Goal: Information Seeking & Learning: Learn about a topic

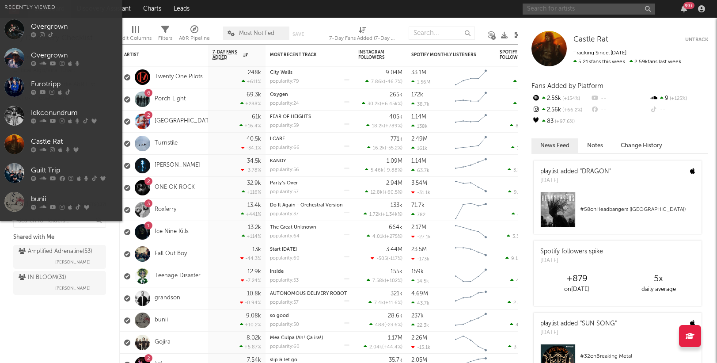
click at [559, 7] on input "text" at bounding box center [589, 9] width 133 height 11
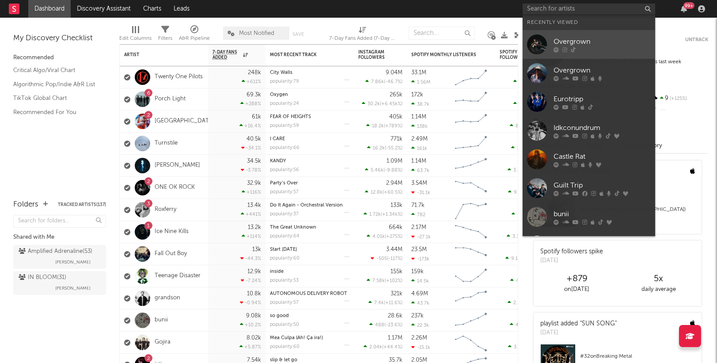
click at [569, 39] on div "Overgrown" at bounding box center [602, 41] width 97 height 11
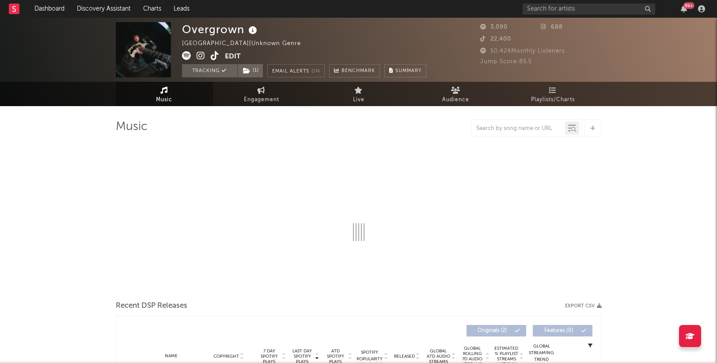
select select "1w"
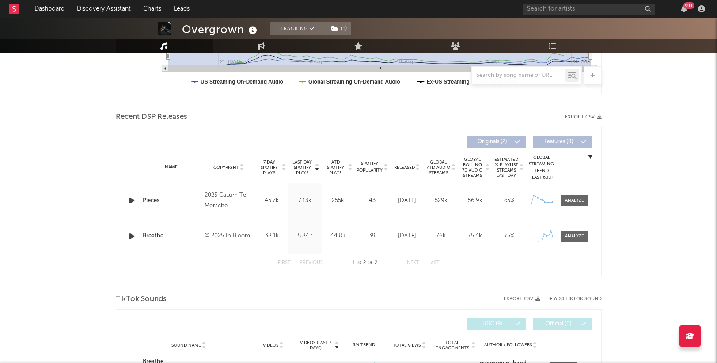
scroll to position [293, 0]
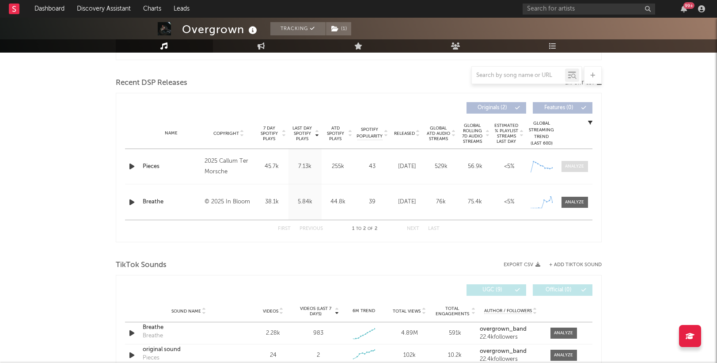
click at [574, 168] on div at bounding box center [574, 166] width 19 height 7
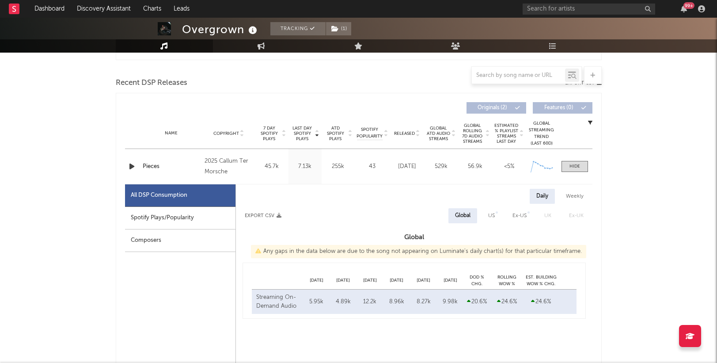
select select "1w"
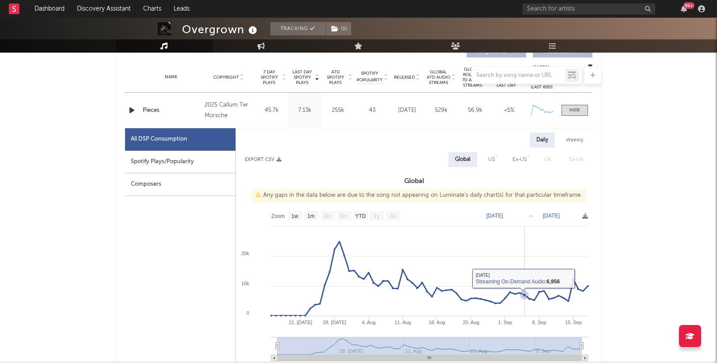
scroll to position [359, 0]
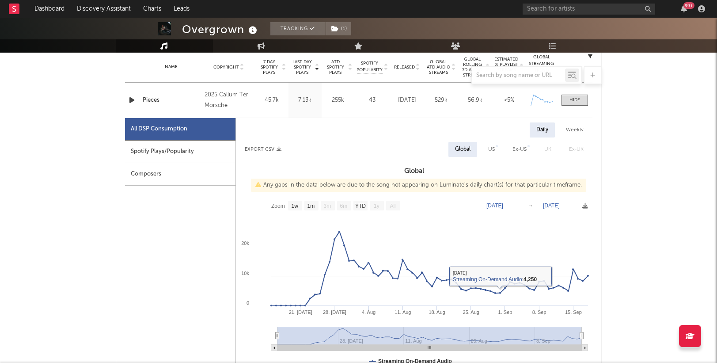
click at [620, 191] on div "Overgrown Tracking ( 1 ) [GEOGRAPHIC_DATA] | Unknown Genre Edit Tracking ( 1 ) …" at bounding box center [358, 323] width 717 height 1328
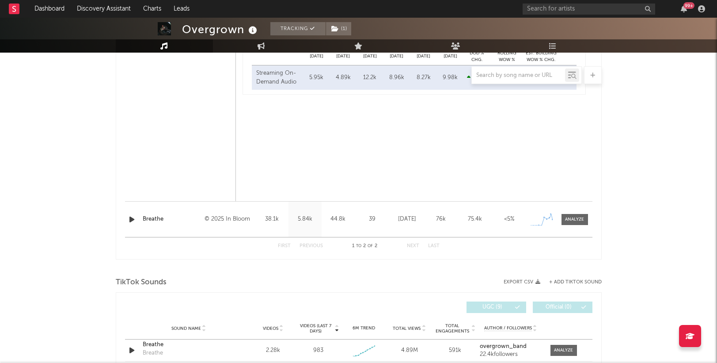
scroll to position [743, 0]
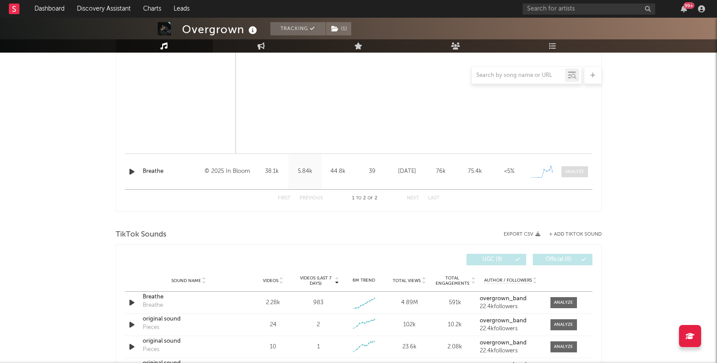
click at [582, 171] on div at bounding box center [574, 171] width 19 height 7
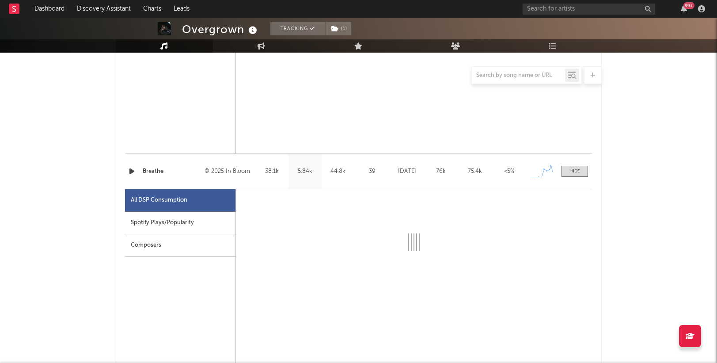
select select "1w"
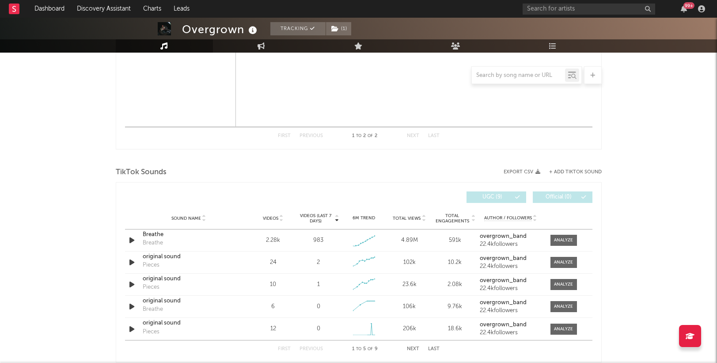
scroll to position [1281, 0]
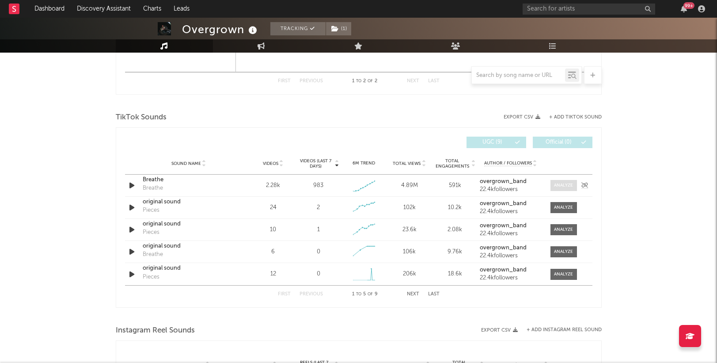
click at [561, 185] on div at bounding box center [563, 185] width 19 height 7
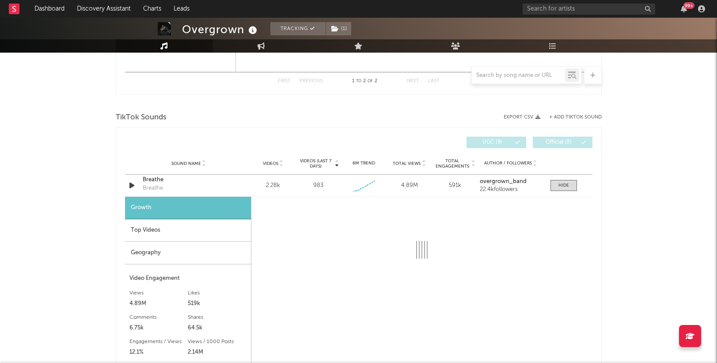
select select "1w"
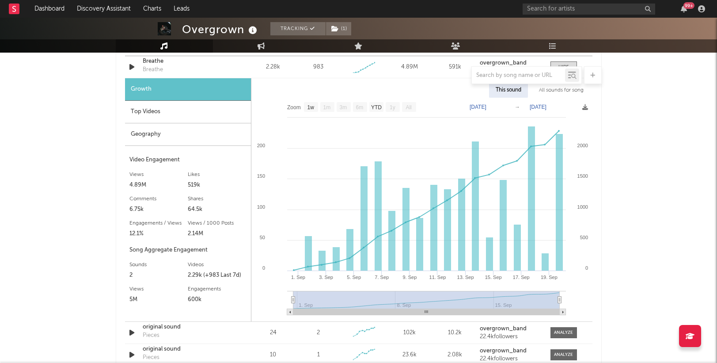
scroll to position [1395, 0]
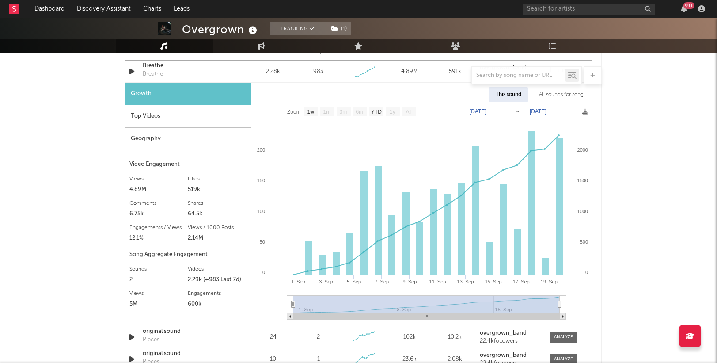
click at [181, 115] on div "Top Videos" at bounding box center [188, 116] width 126 height 23
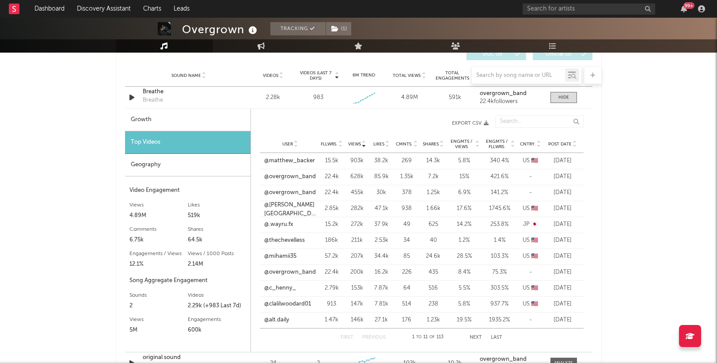
scroll to position [1364, 0]
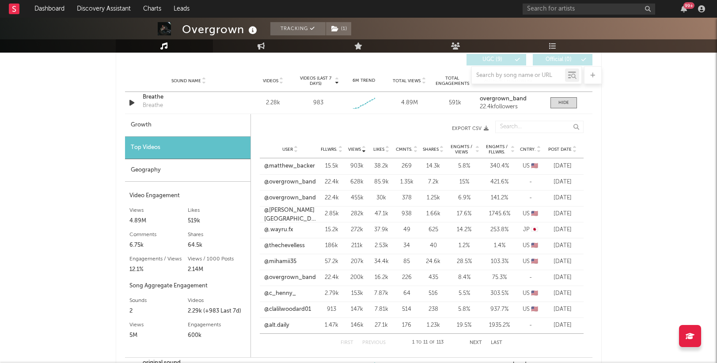
click at [561, 149] on span "Post Date" at bounding box center [560, 149] width 23 height 5
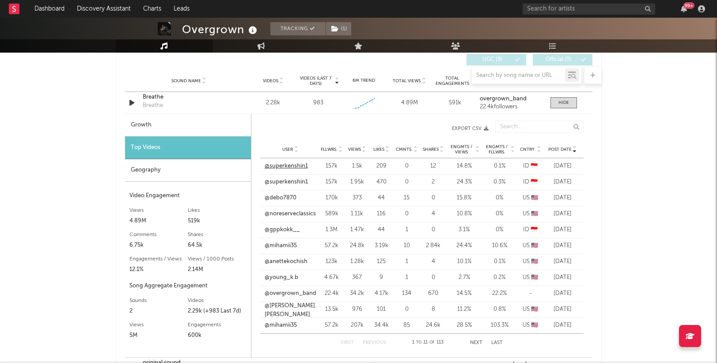
click at [294, 166] on link "@superkenshin1" at bounding box center [286, 166] width 43 height 9
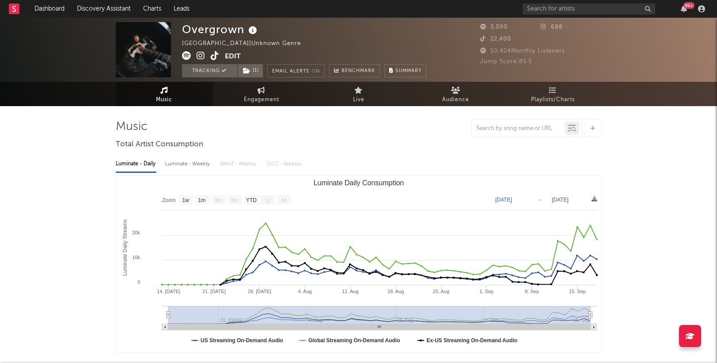
scroll to position [0, 0]
click at [568, 8] on input "text" at bounding box center [589, 9] width 133 height 11
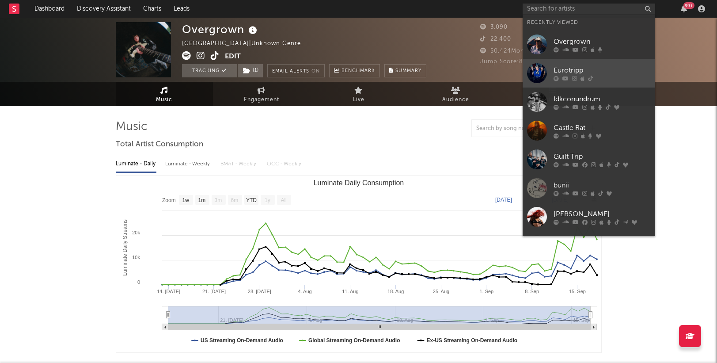
click at [585, 72] on div "Eurotripp" at bounding box center [602, 70] width 97 height 11
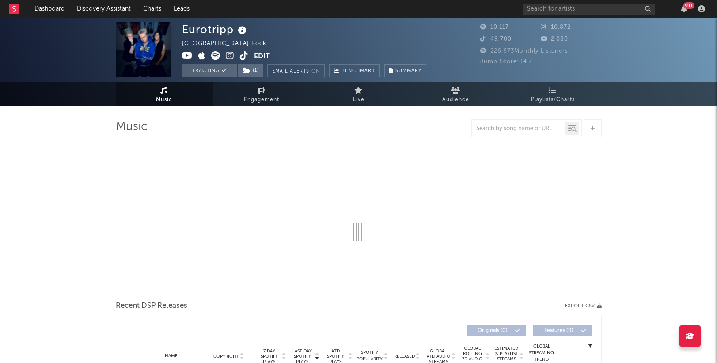
select select "1w"
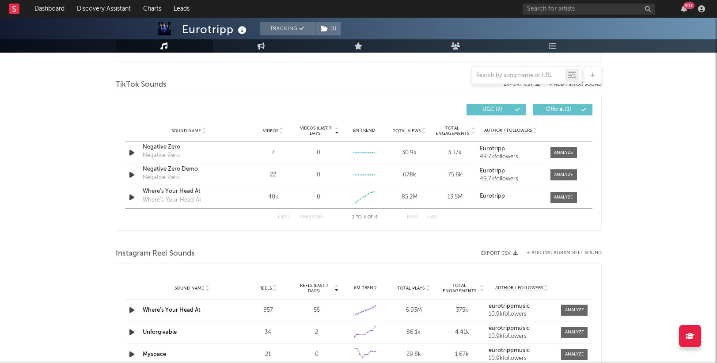
scroll to position [580, 0]
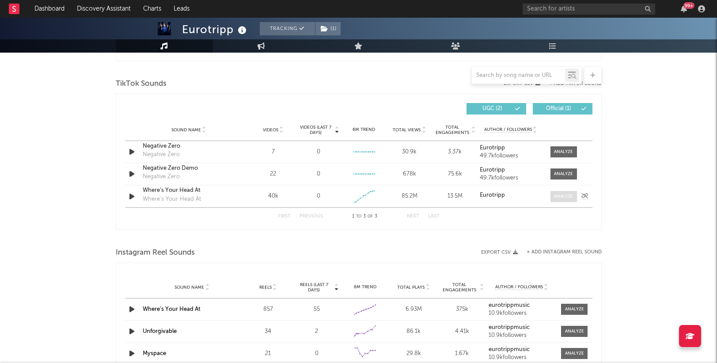
click at [568, 196] on div at bounding box center [563, 196] width 19 height 7
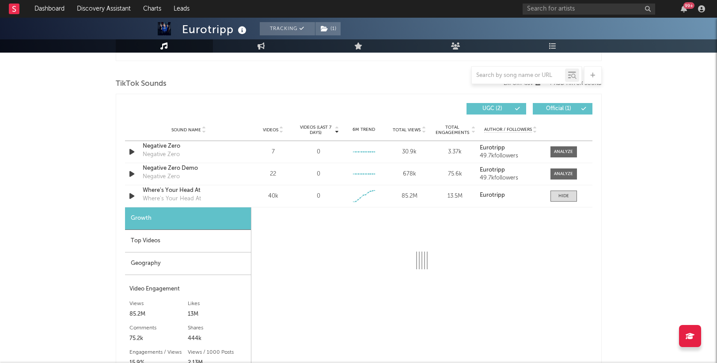
select select "1w"
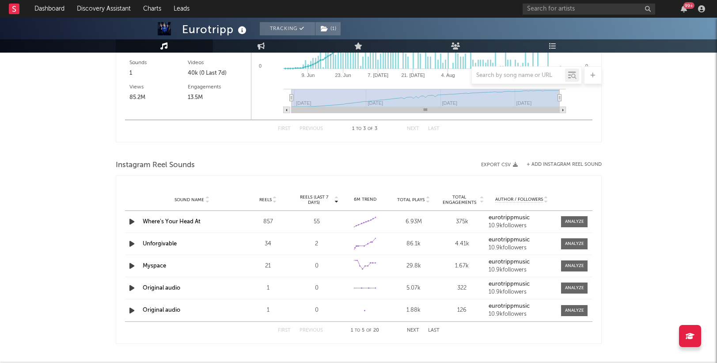
scroll to position [969, 0]
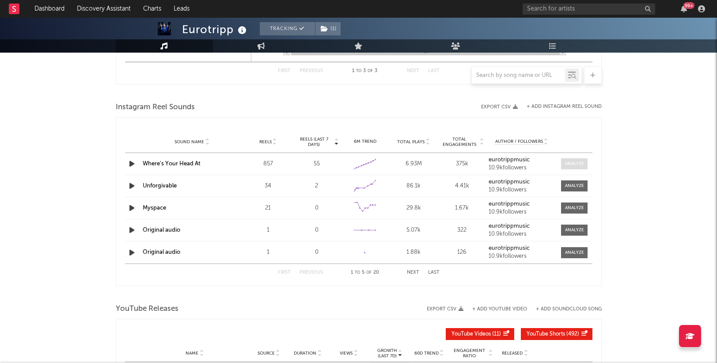
click at [572, 162] on div at bounding box center [574, 163] width 19 height 7
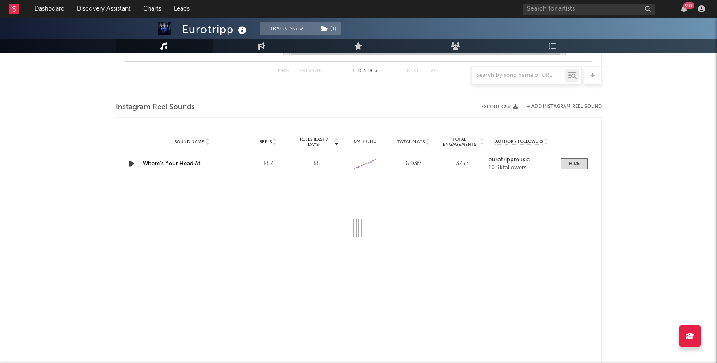
select select "1w"
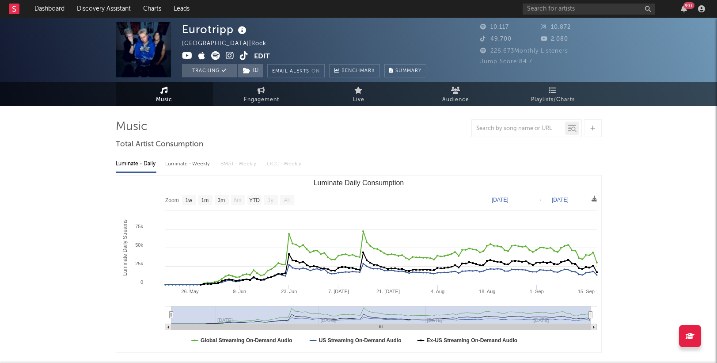
scroll to position [0, 0]
click at [582, 9] on input "text" at bounding box center [589, 9] width 133 height 11
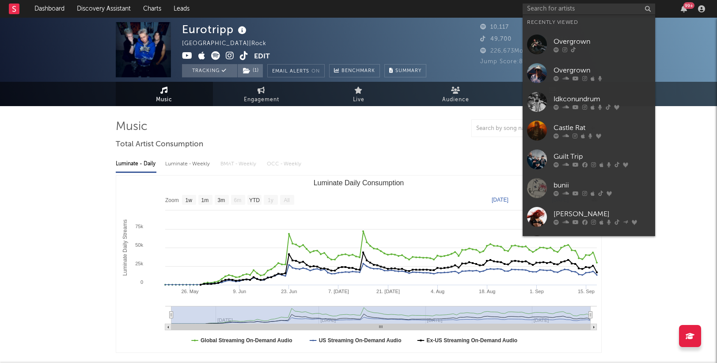
click at [597, 157] on div "Guilt Trip" at bounding box center [602, 156] width 97 height 11
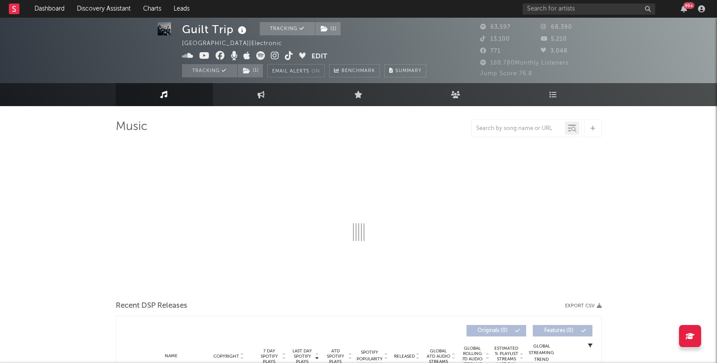
scroll to position [5, 0]
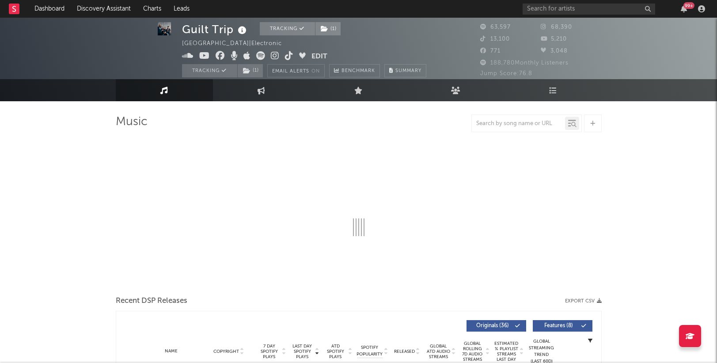
select select "6m"
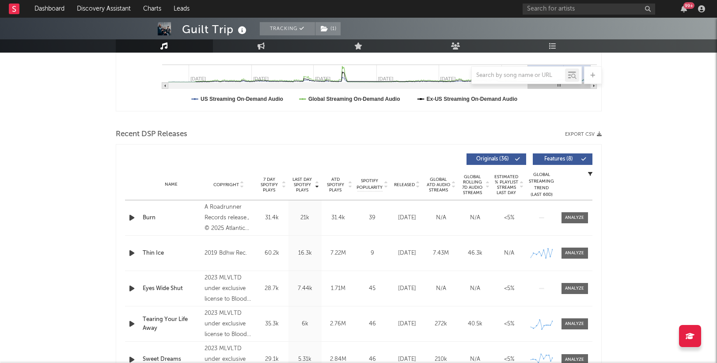
scroll to position [244, 0]
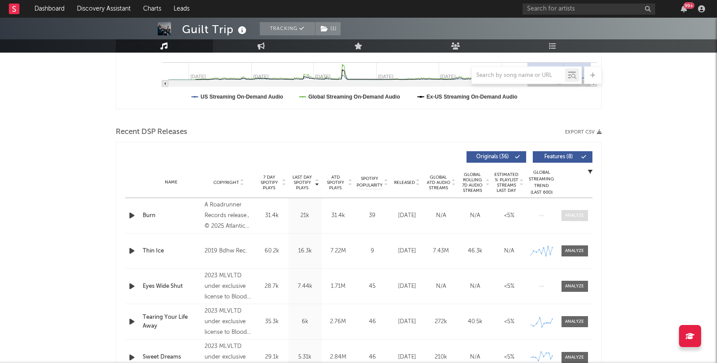
click at [571, 219] on span at bounding box center [575, 215] width 27 height 11
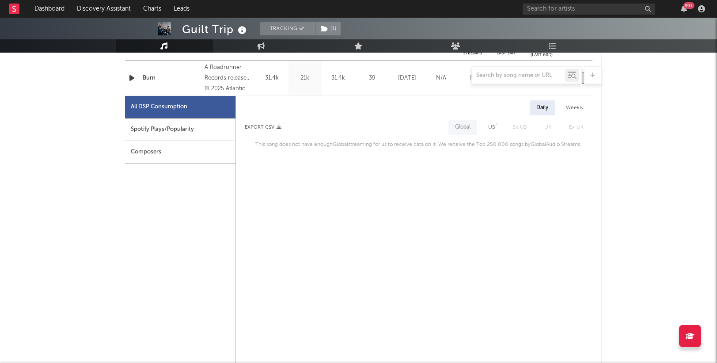
scroll to position [360, 0]
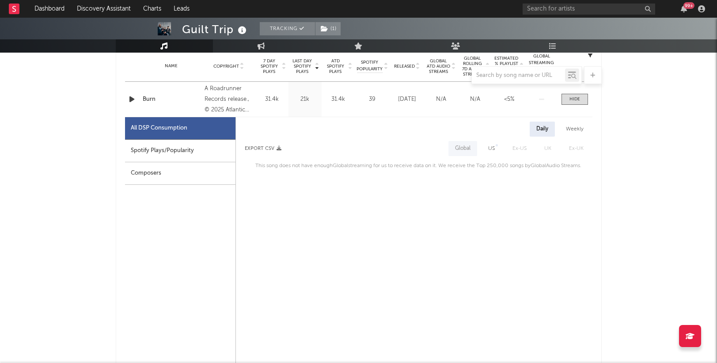
drag, startPoint x: 162, startPoint y: 147, endPoint x: 230, endPoint y: 154, distance: 68.5
click at [162, 147] on div "Spotify Plays/Popularity" at bounding box center [180, 151] width 110 height 23
select select "1w"
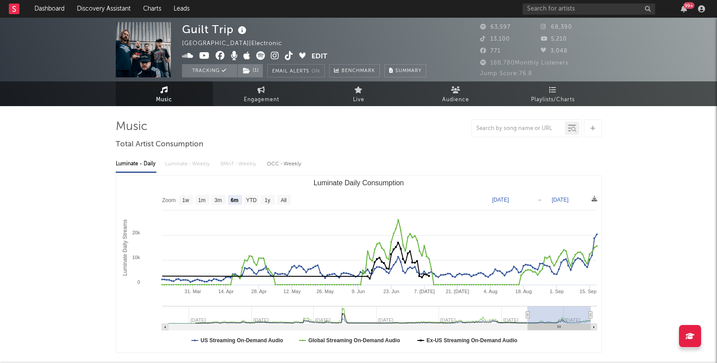
scroll to position [0, 0]
click at [449, 95] on span "Audience" at bounding box center [455, 100] width 27 height 11
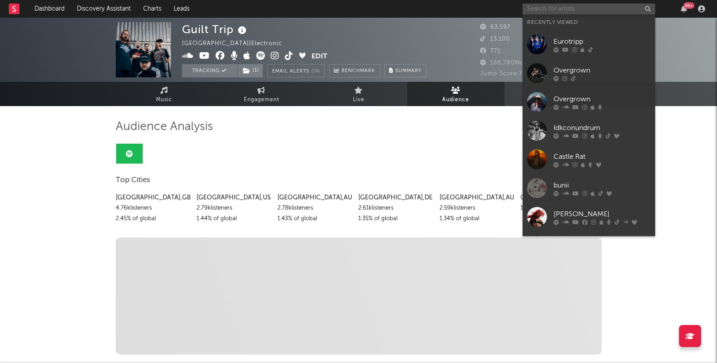
click at [579, 11] on input "text" at bounding box center [589, 9] width 133 height 11
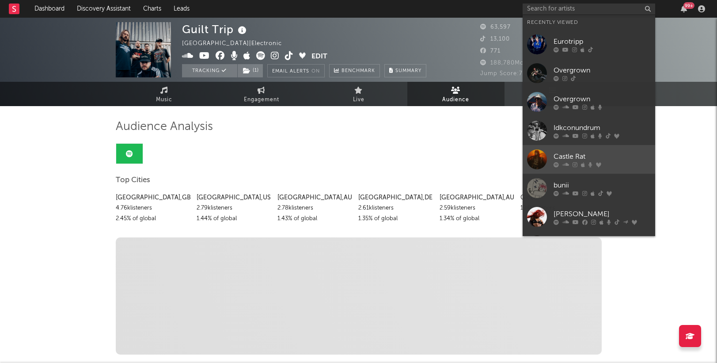
click at [592, 158] on div "Castle Rat" at bounding box center [602, 156] width 97 height 11
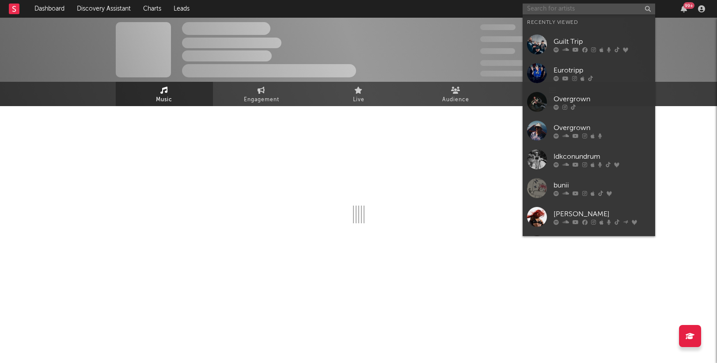
click at [578, 9] on input "text" at bounding box center [589, 9] width 133 height 11
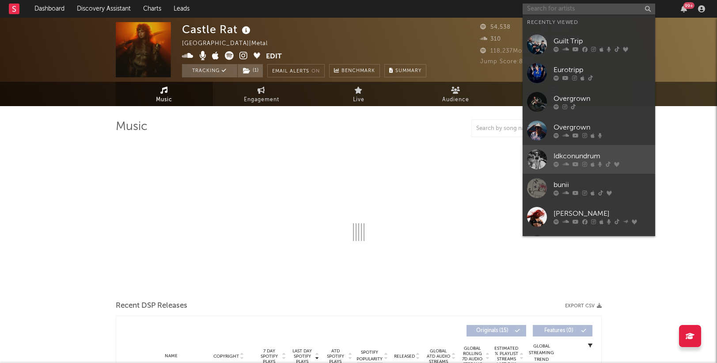
select select "6m"
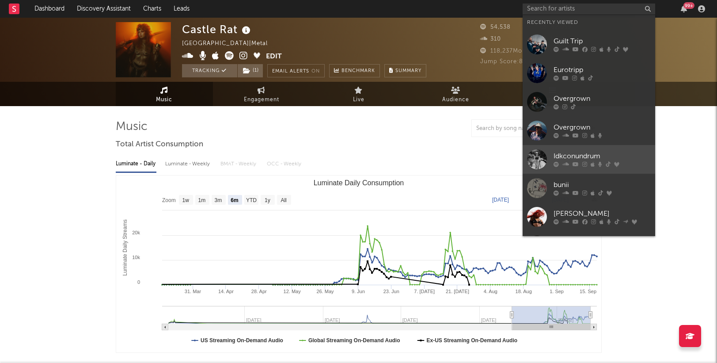
click at [596, 156] on div "Idkconundrum" at bounding box center [602, 156] width 97 height 11
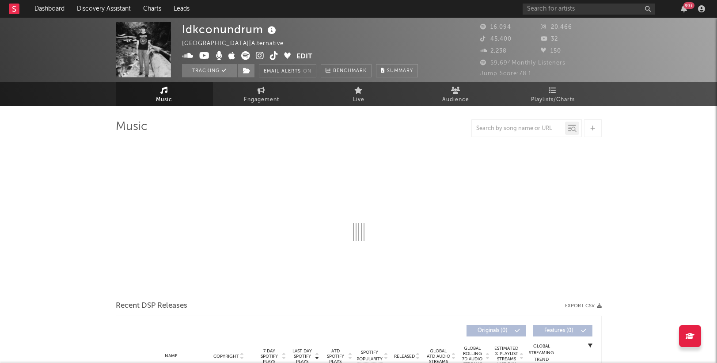
select select "6m"
